Goal: Transaction & Acquisition: Book appointment/travel/reservation

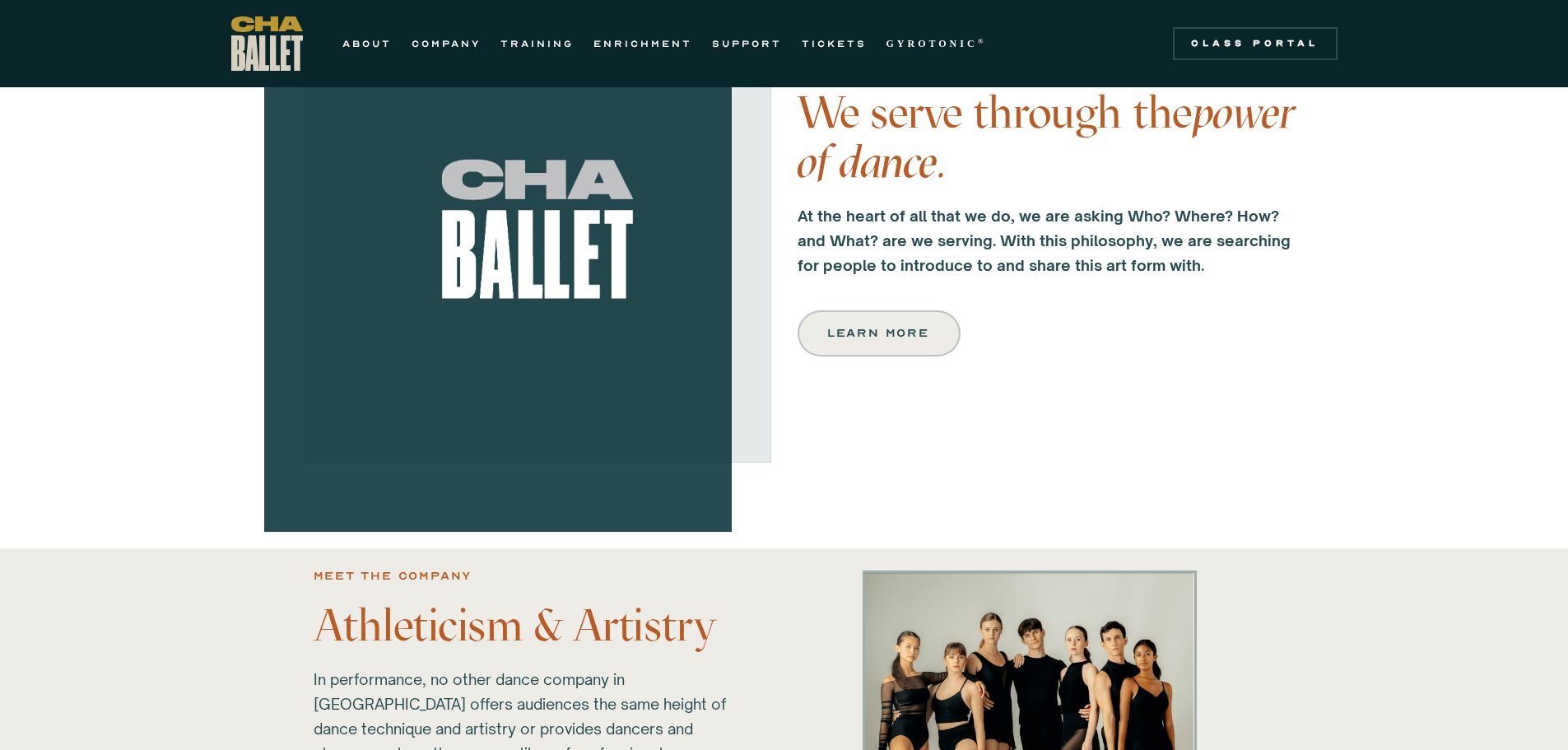
scroll to position [576, 0]
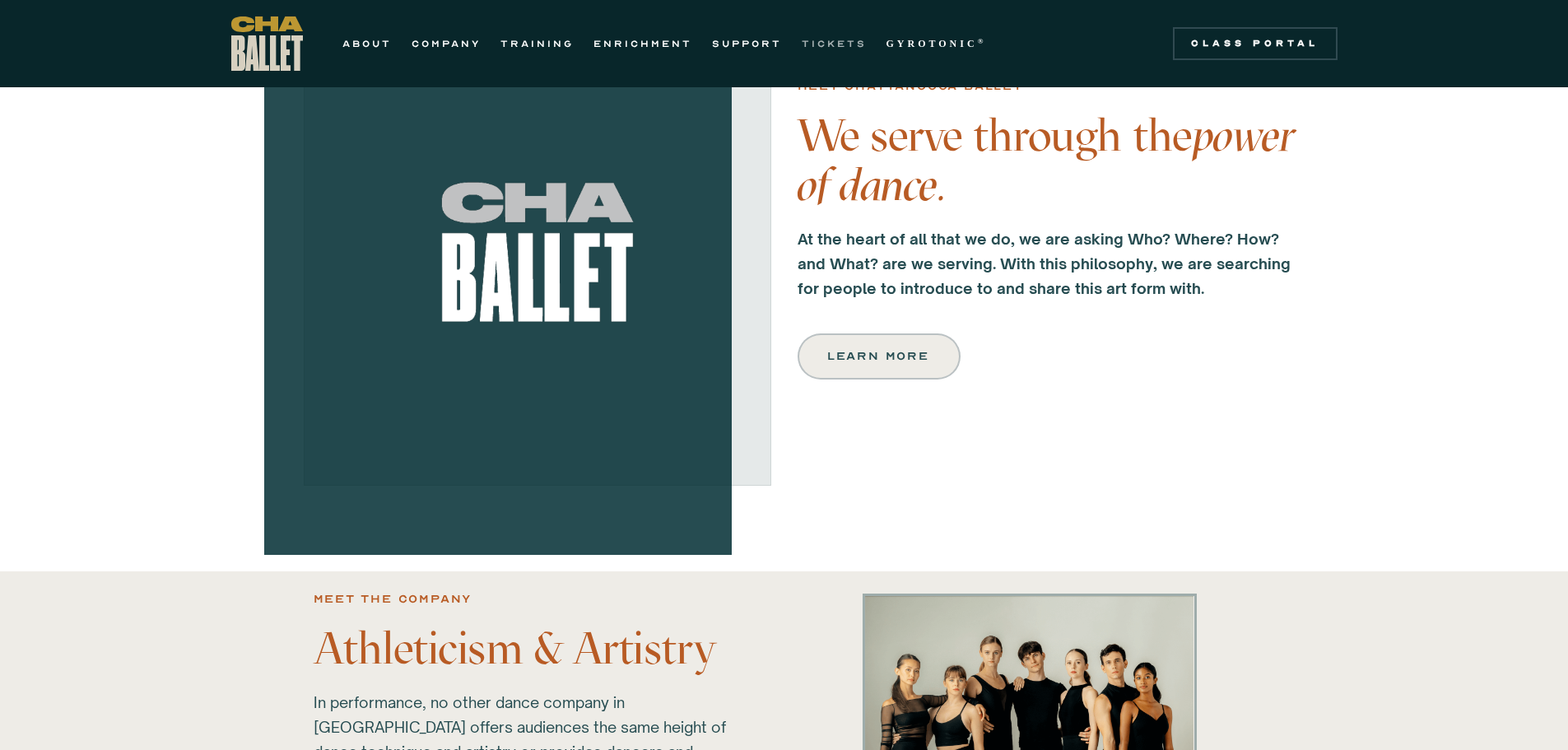
click at [836, 43] on link "TICKETS" at bounding box center [834, 43] width 65 height 20
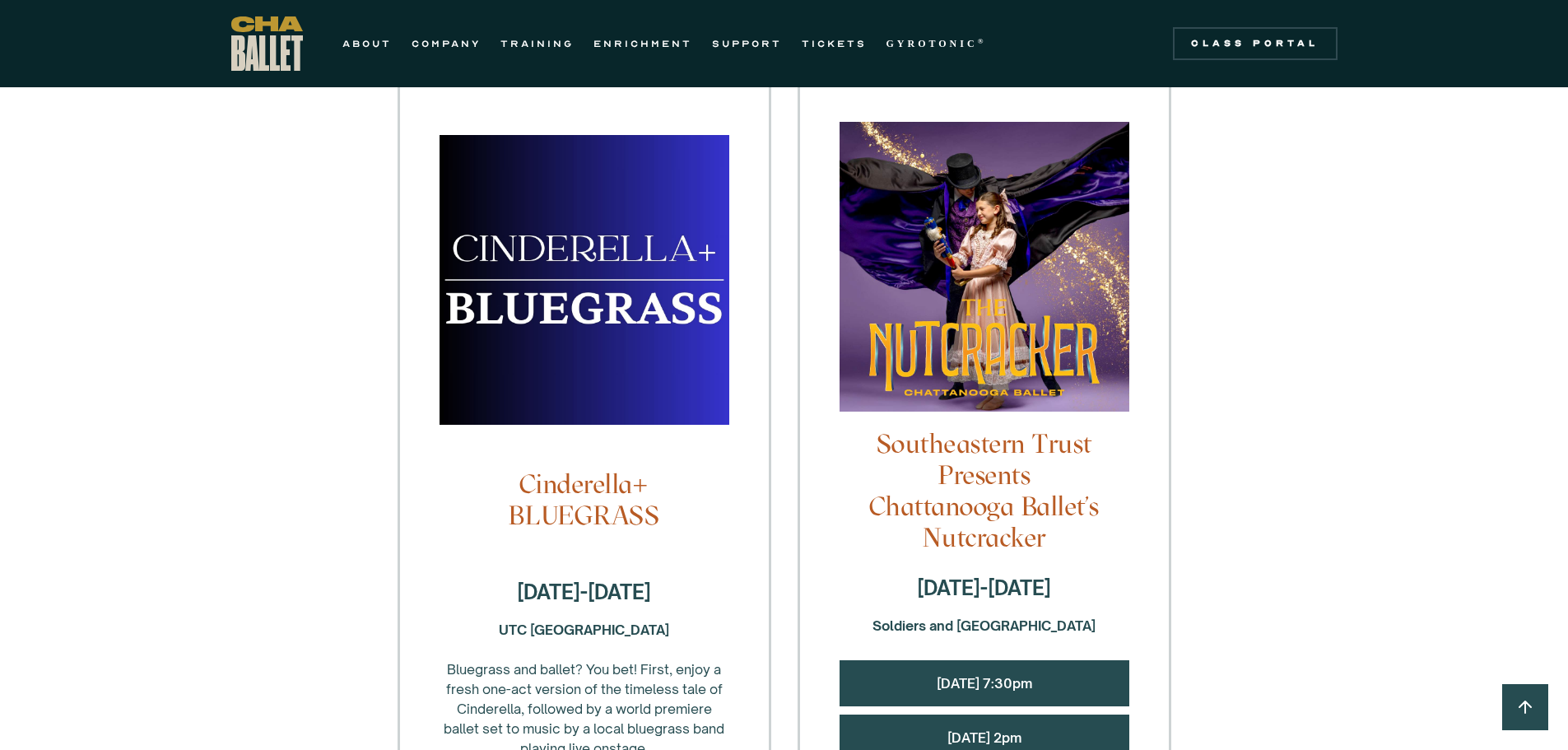
scroll to position [1317, 0]
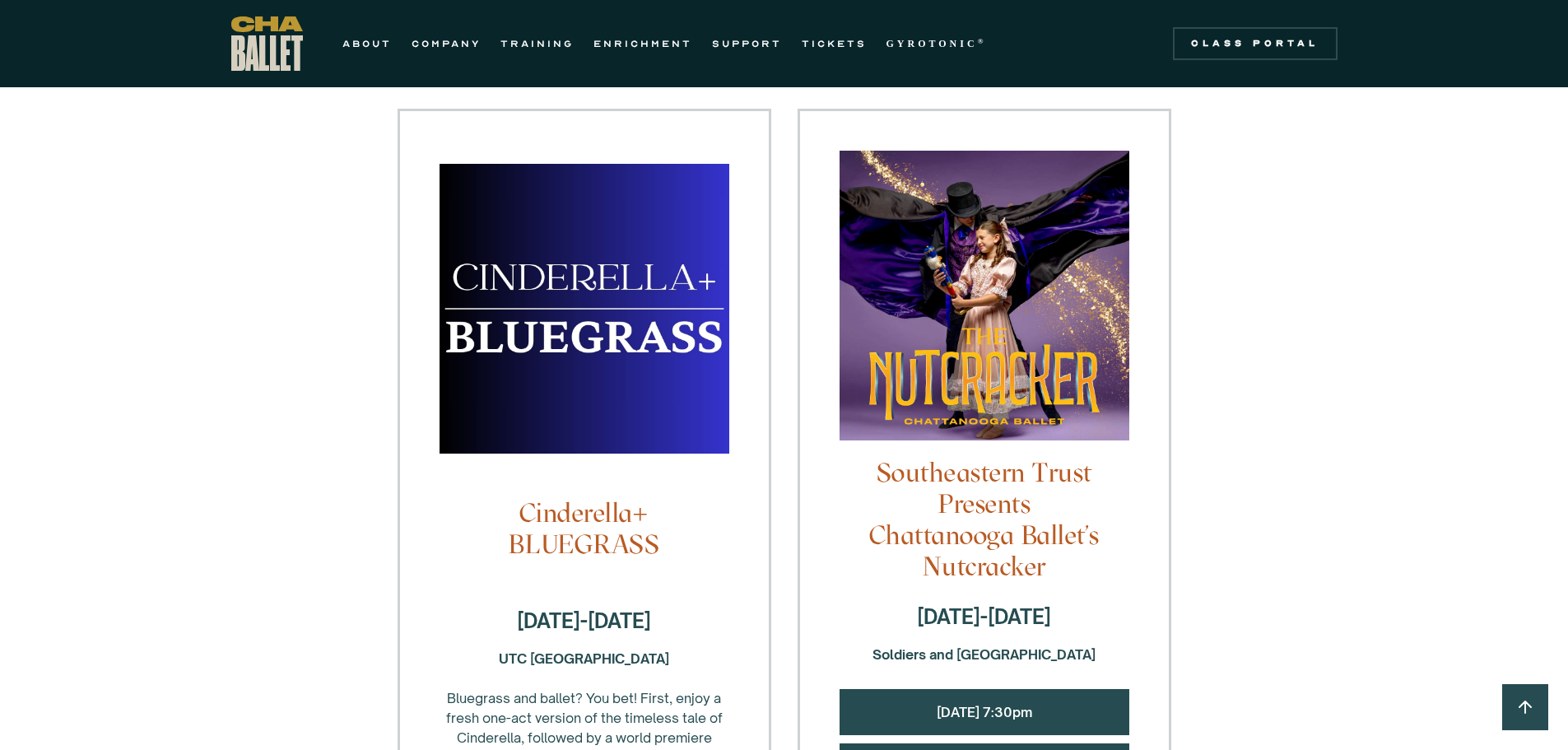
click at [1037, 259] on img at bounding box center [984, 304] width 289 height 307
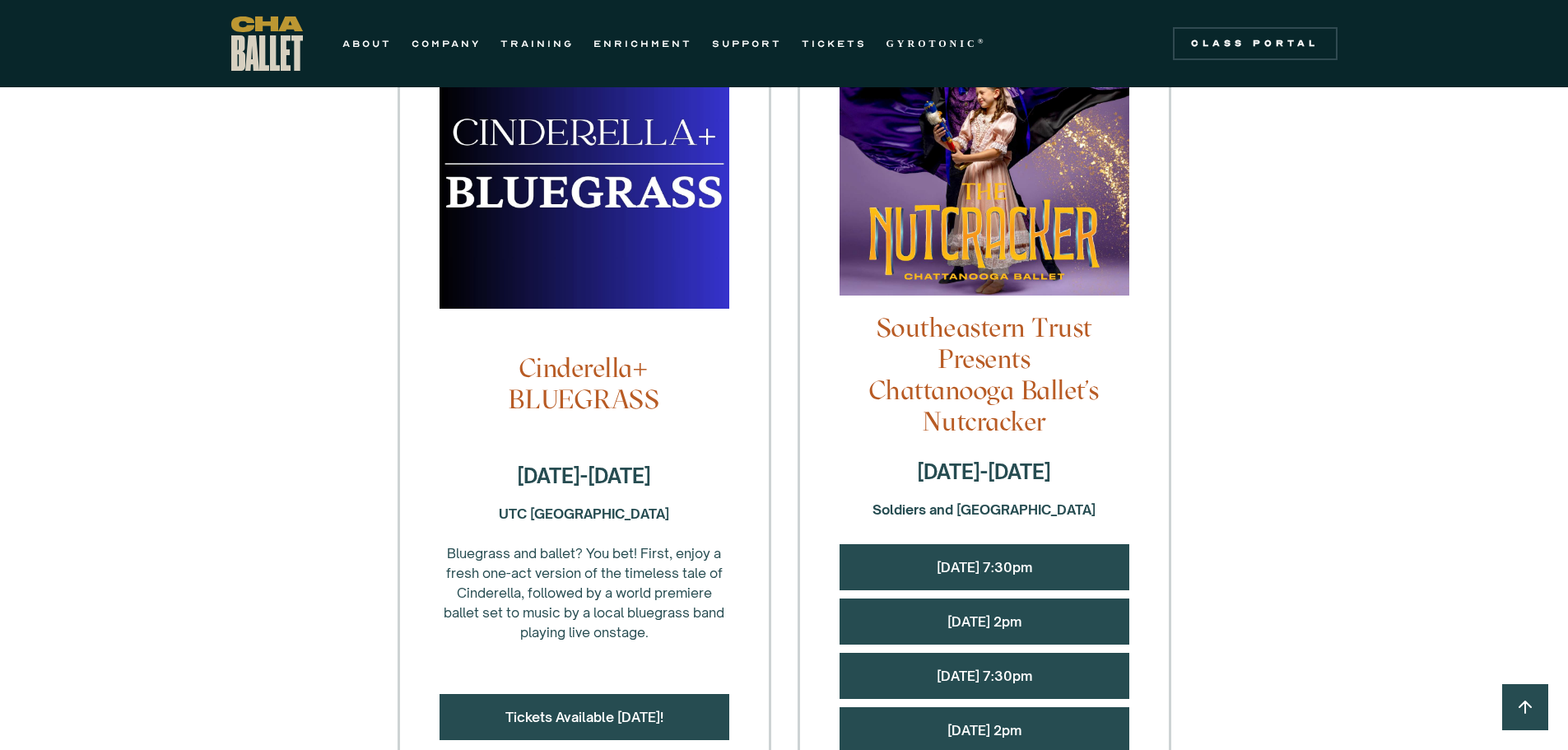
scroll to position [1482, 0]
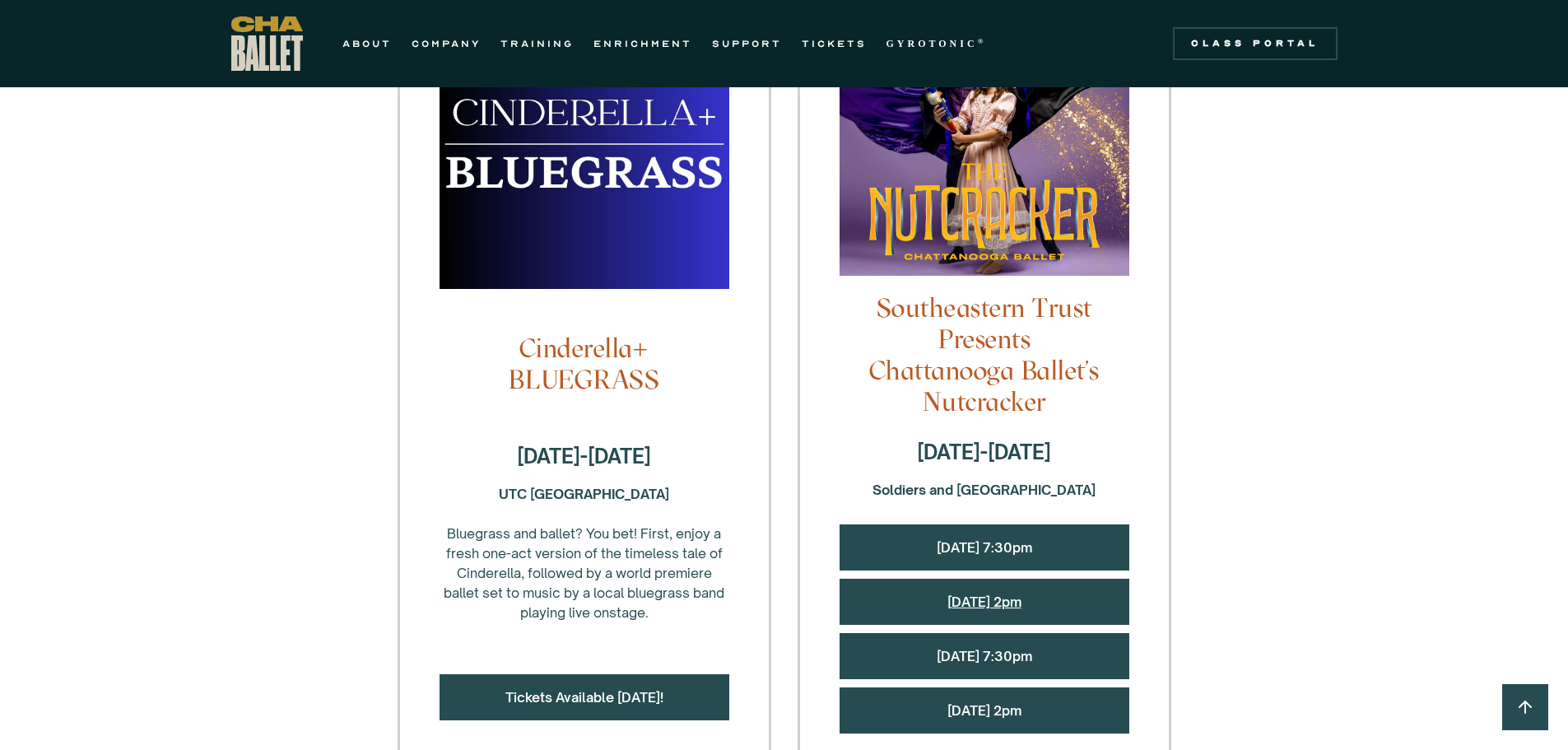
click at [969, 594] on link "Saturday, 12/13 @ 2pm" at bounding box center [984, 602] width 74 height 16
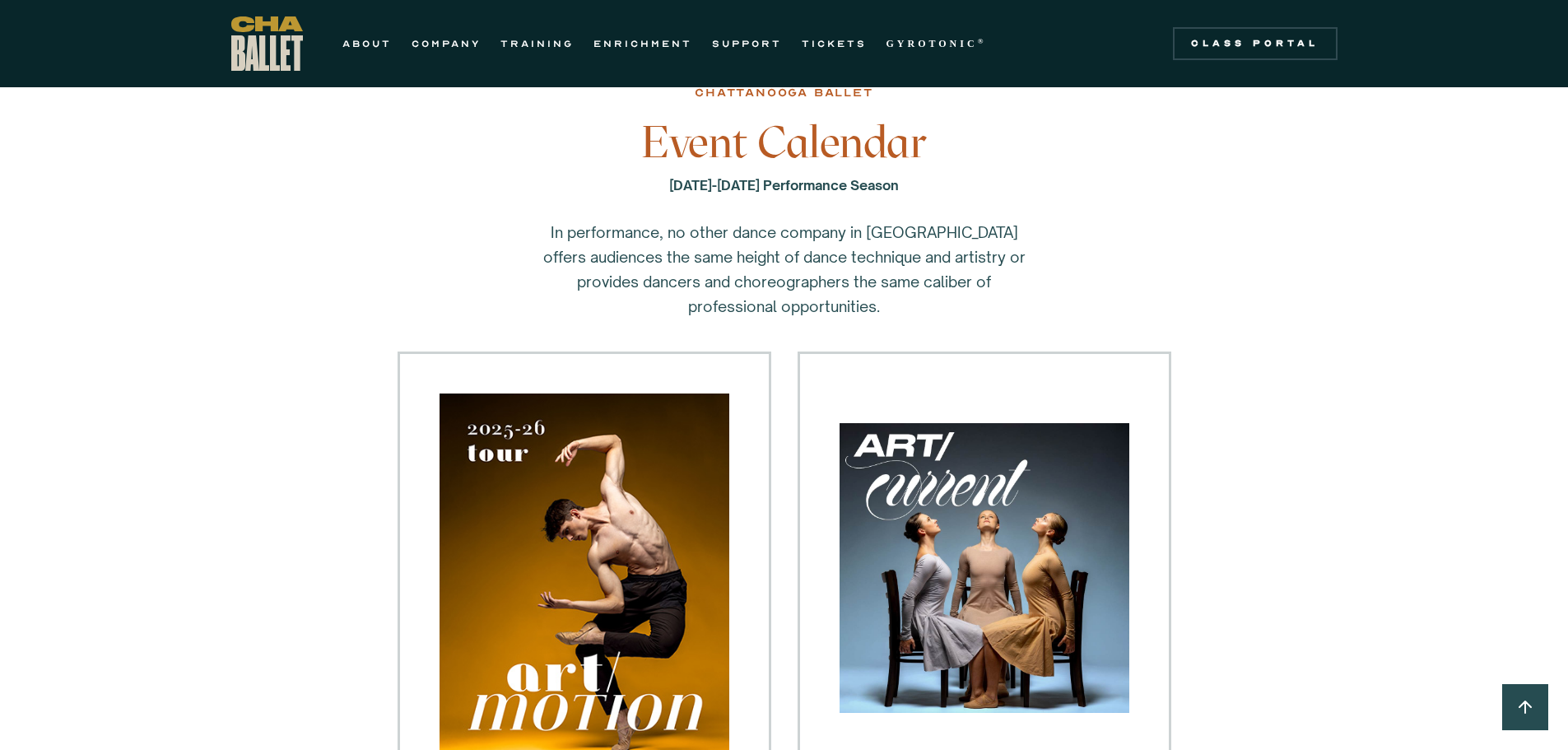
scroll to position [0, 0]
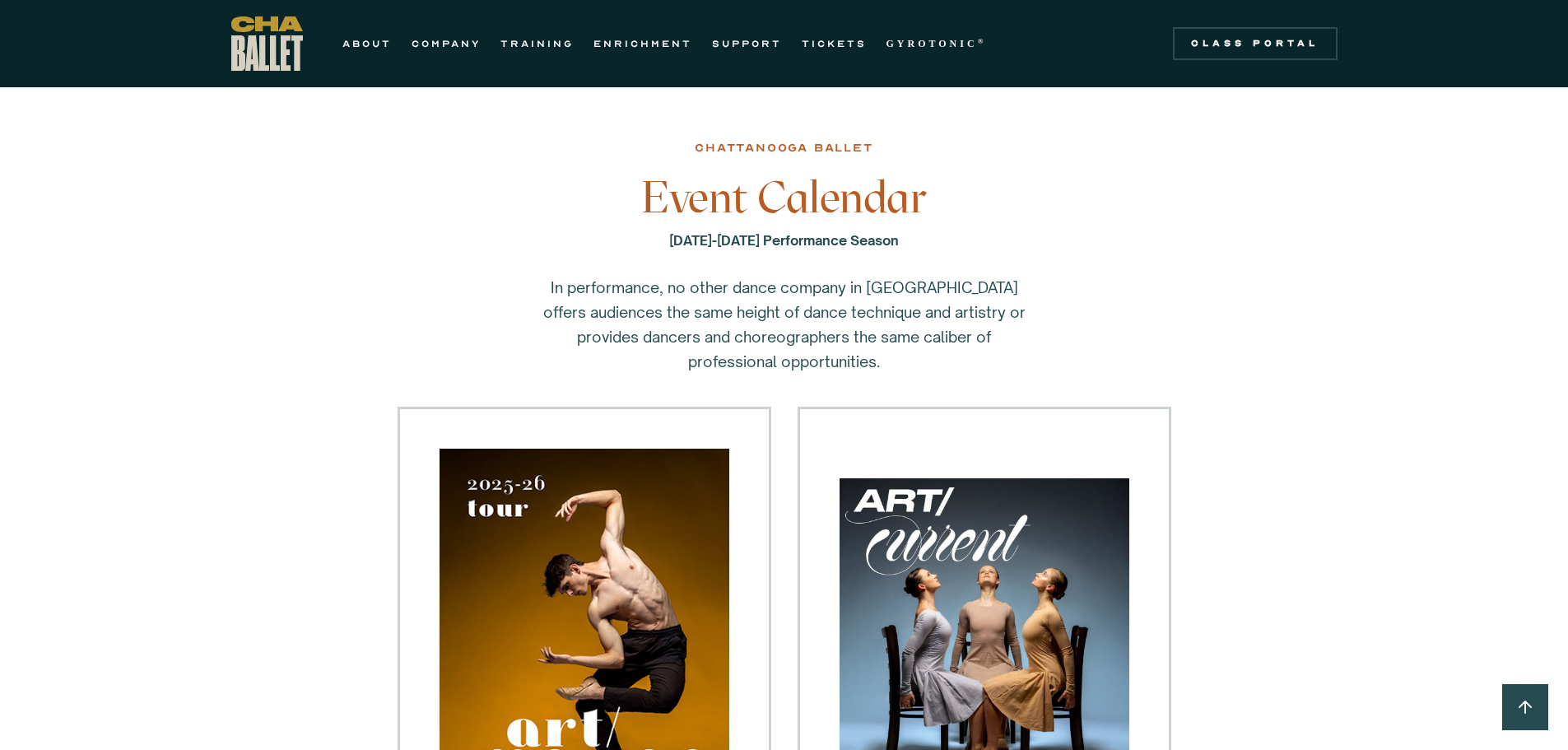
click at [288, 44] on img "home" at bounding box center [266, 43] width 72 height 55
